Goal: Use online tool/utility: Utilize a website feature to perform a specific function

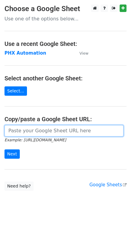
click at [26, 135] on input "url" at bounding box center [64, 130] width 119 height 11
paste input "https://docs.google.com/spreadsheets/d/1i4_XZcK9b-rtdYqenmdlJo-WHYYhotDoBleDvdL…"
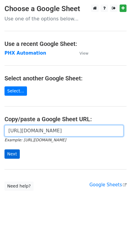
type input "https://docs.google.com/spreadsheets/d/1i4_XZcK9b-rtdYqenmdlJo-WHYYhotDoBleDvdL…"
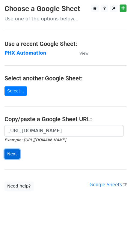
click at [13, 152] on input "Next" at bounding box center [12, 154] width 15 height 9
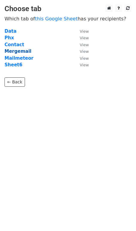
click at [19, 50] on strong "Mergemail" at bounding box center [18, 51] width 27 height 5
